Goal: Obtain resource: Obtain resource

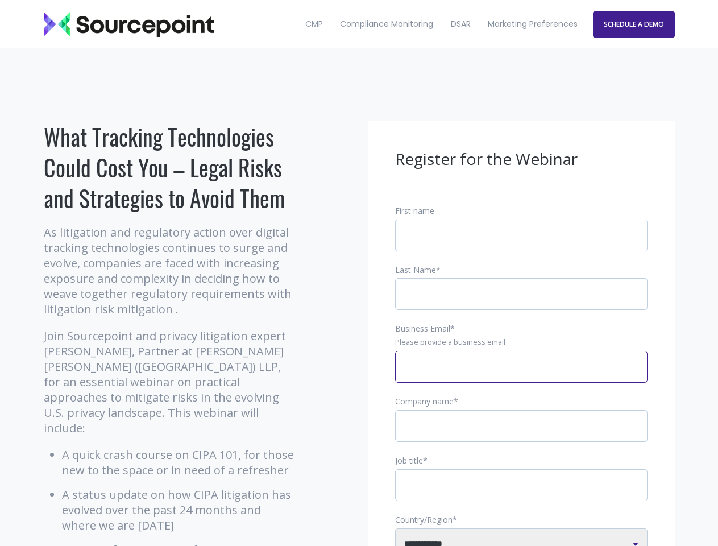
click at [521, 376] on input "Business Email *" at bounding box center [521, 367] width 252 height 32
